Goal: Information Seeking & Learning: Find specific fact

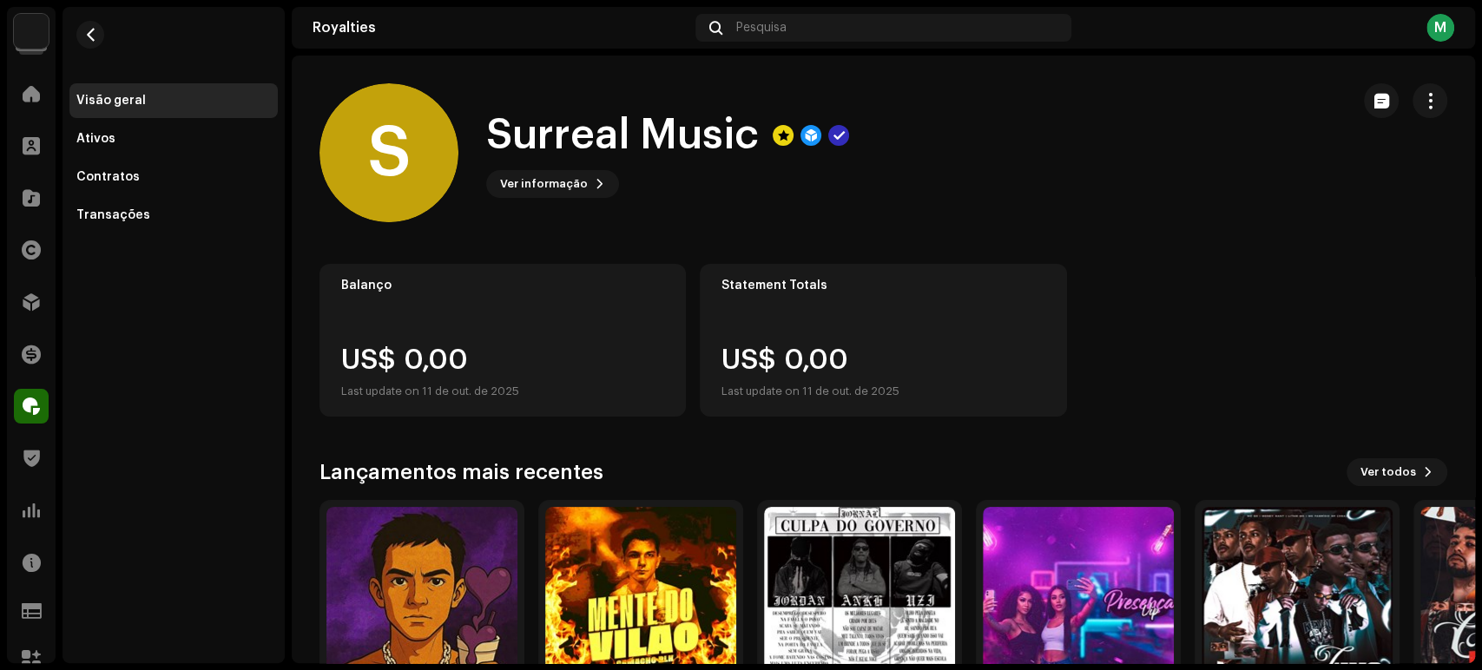
click at [49, 188] on div "Catálogo" at bounding box center [31, 198] width 49 height 49
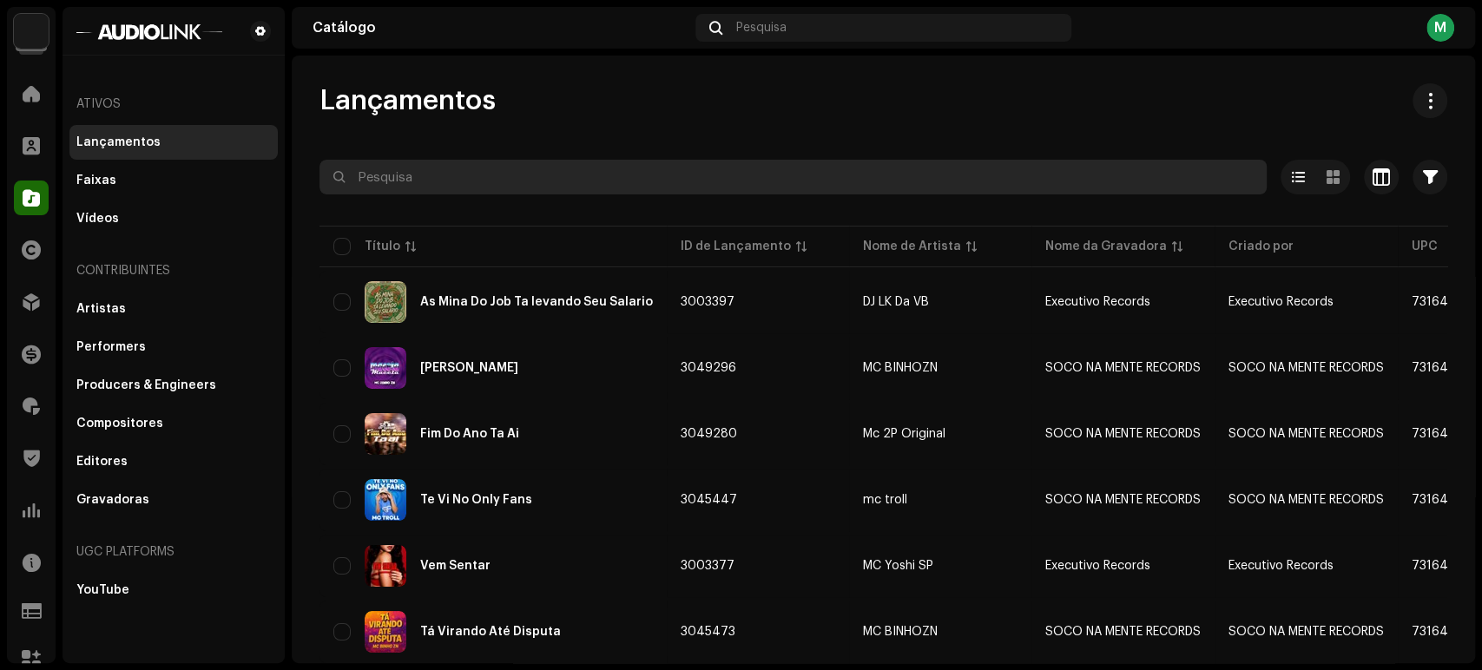
click at [497, 194] on input "text" at bounding box center [792, 177] width 947 height 35
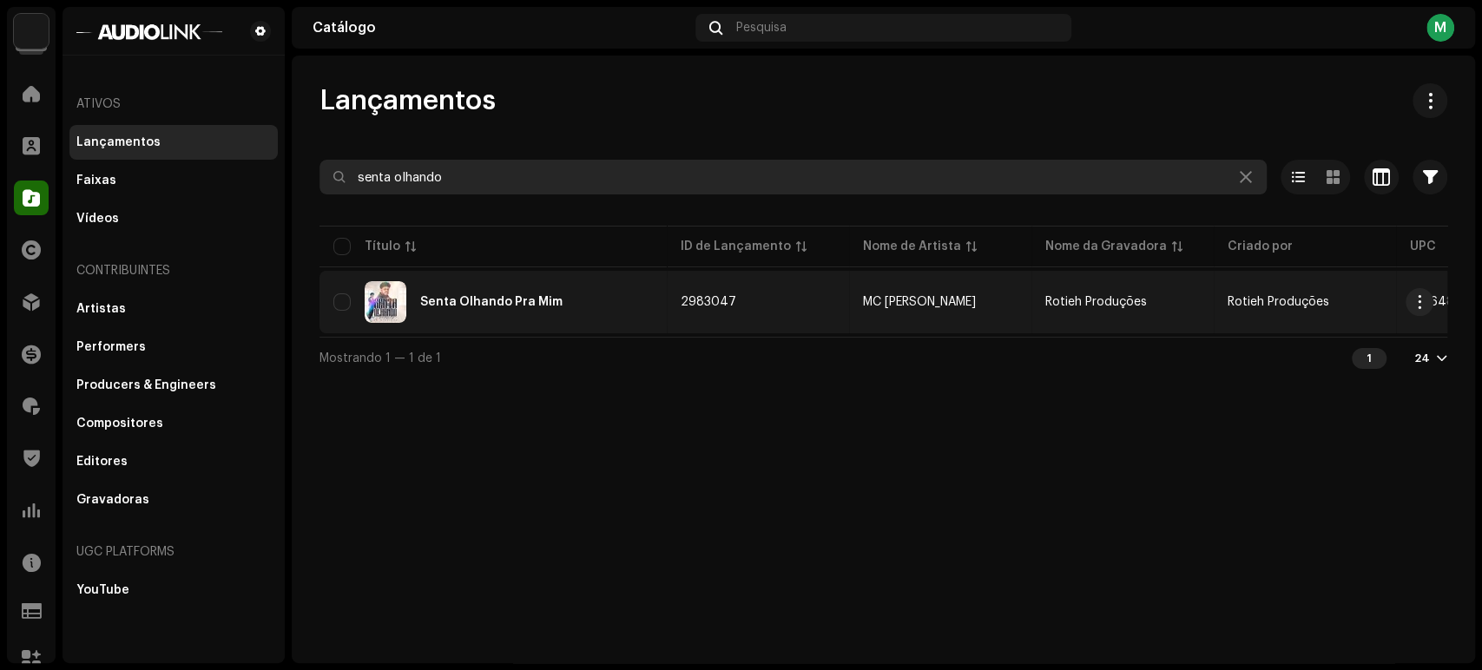
type input "senta olhando"
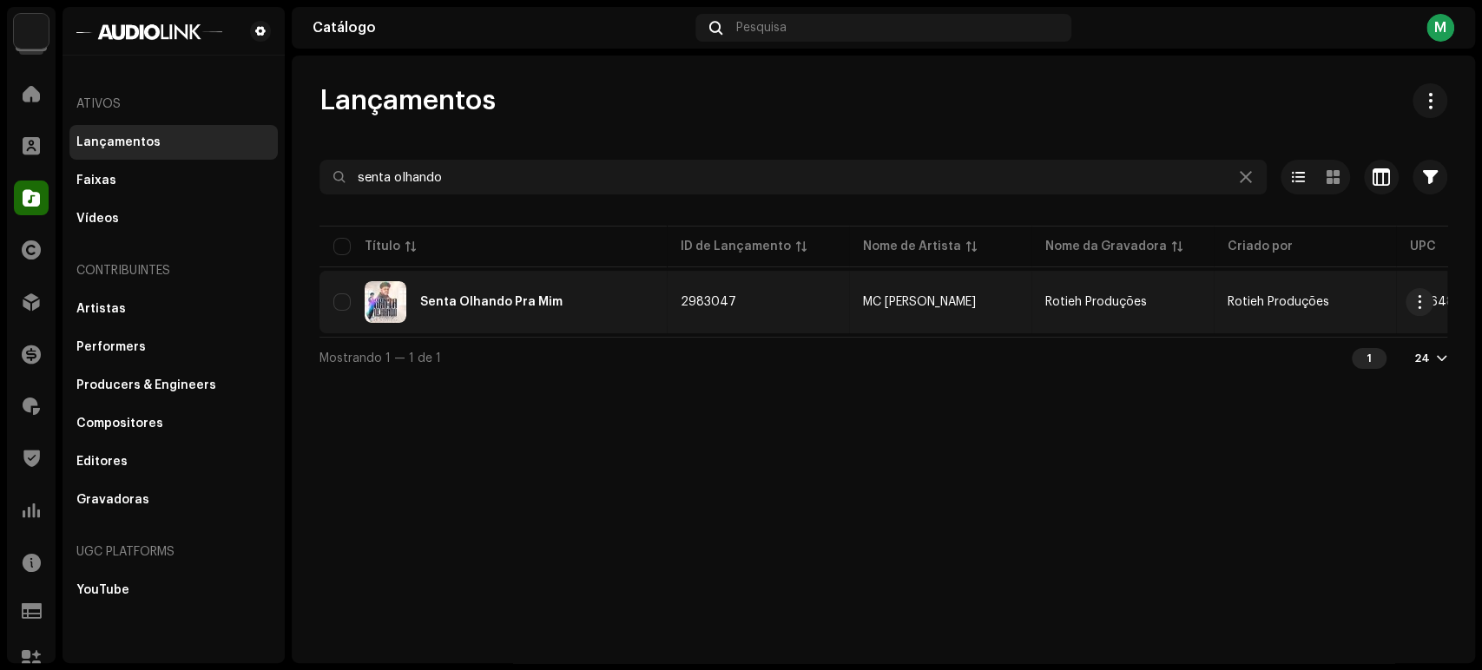
click at [512, 300] on div "Senta Olhando Pra Mim" at bounding box center [491, 302] width 142 height 12
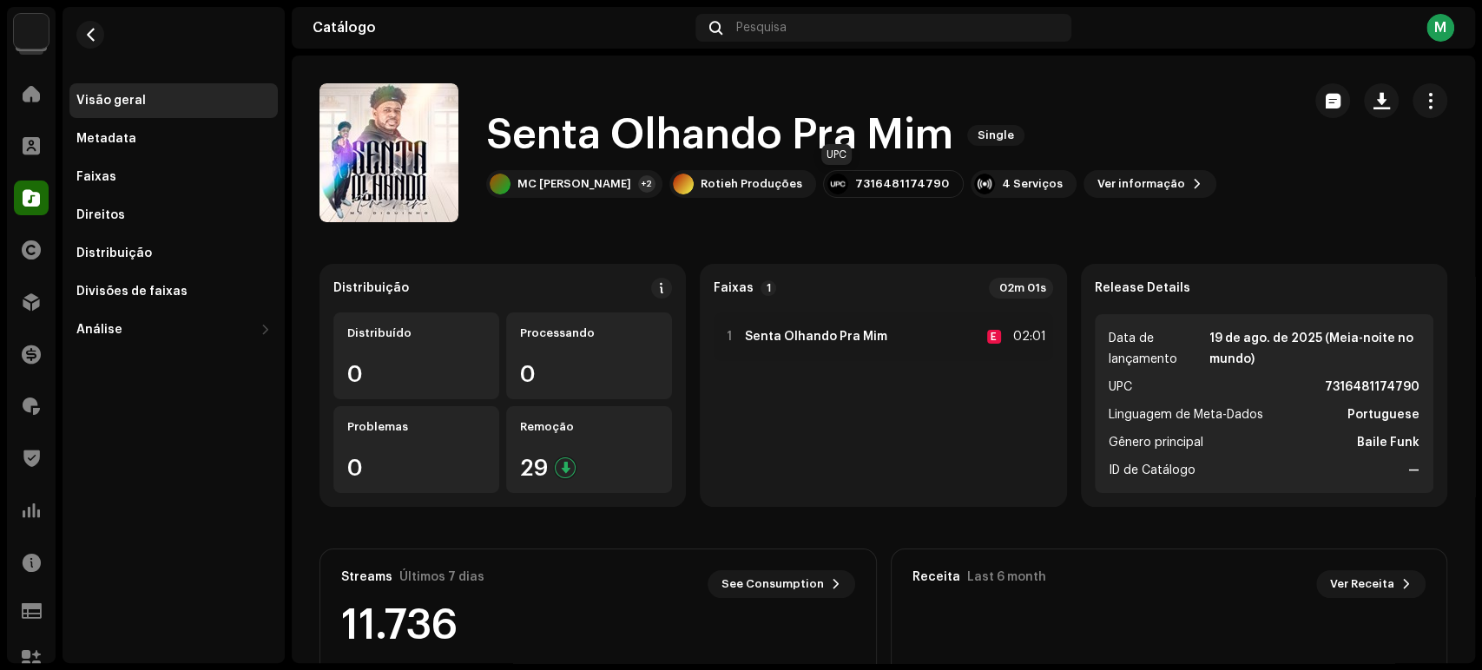
click at [855, 187] on div "7316481174790" at bounding box center [902, 184] width 94 height 14
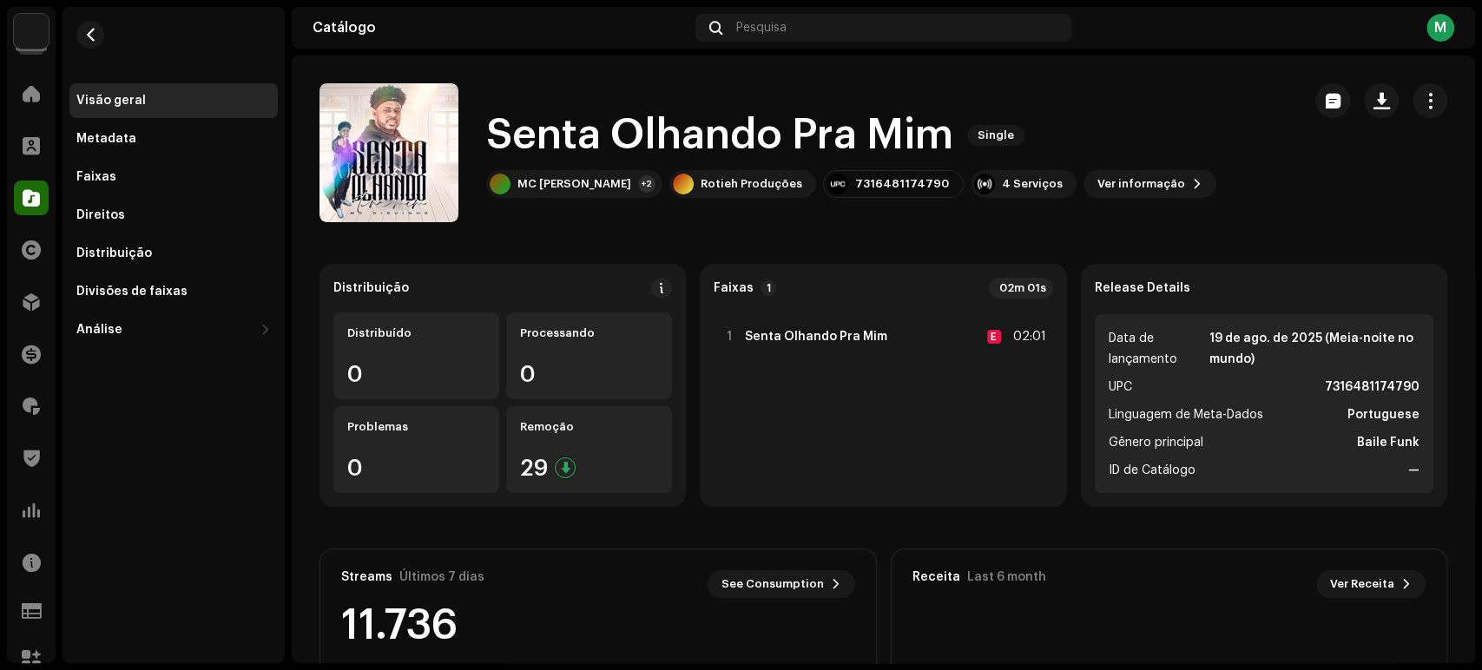
click at [855, 187] on div "7316481174790" at bounding box center [902, 184] width 94 height 14
copy div "7316481174790"
